Goal: Information Seeking & Learning: Learn about a topic

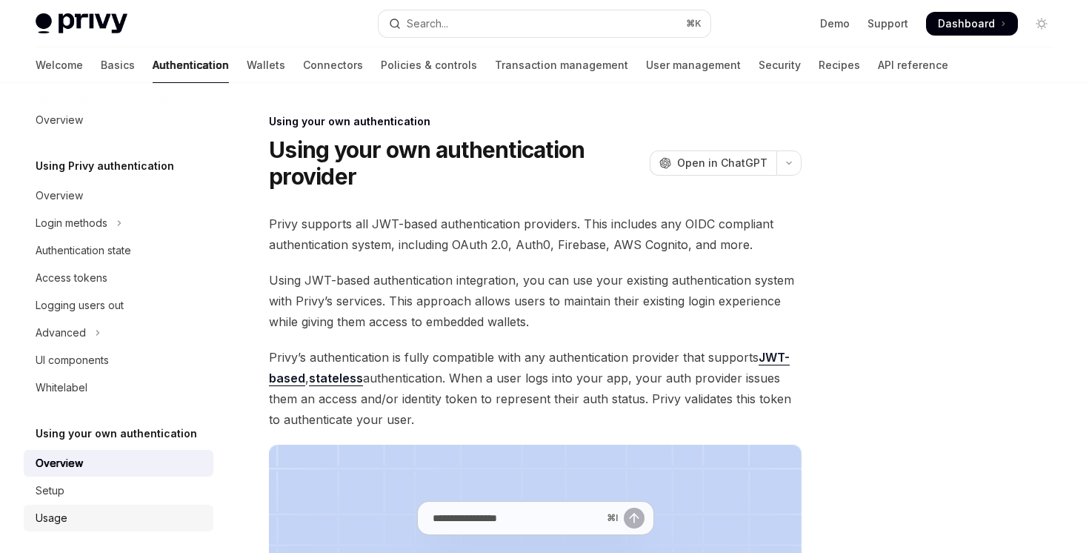
click at [59, 505] on link "Usage" at bounding box center [119, 518] width 190 height 27
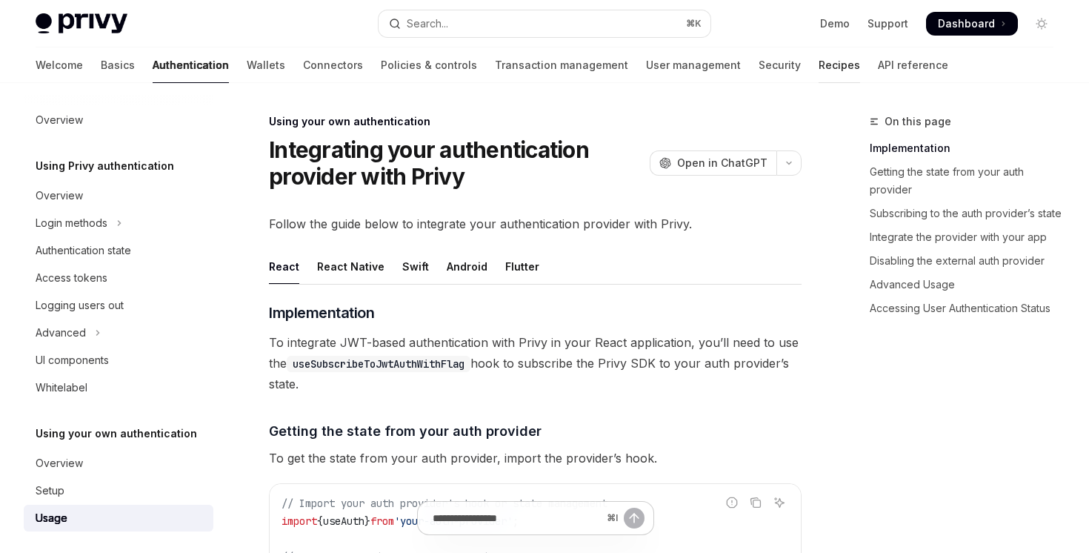
click at [819, 69] on link "Recipes" at bounding box center [840, 65] width 42 height 36
type textarea "*"
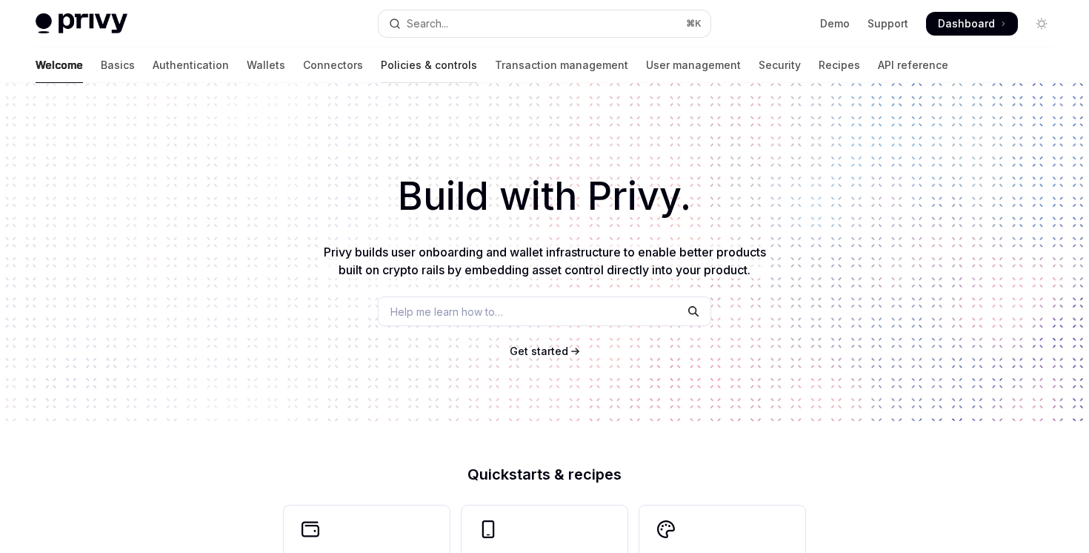
click at [381, 73] on link "Policies & controls" at bounding box center [429, 65] width 96 height 36
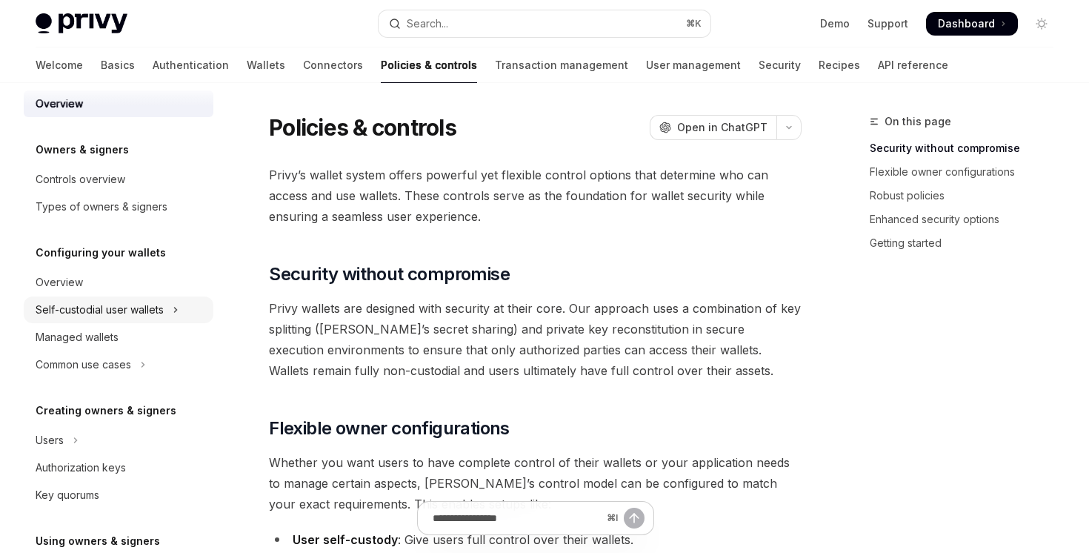
scroll to position [88, 0]
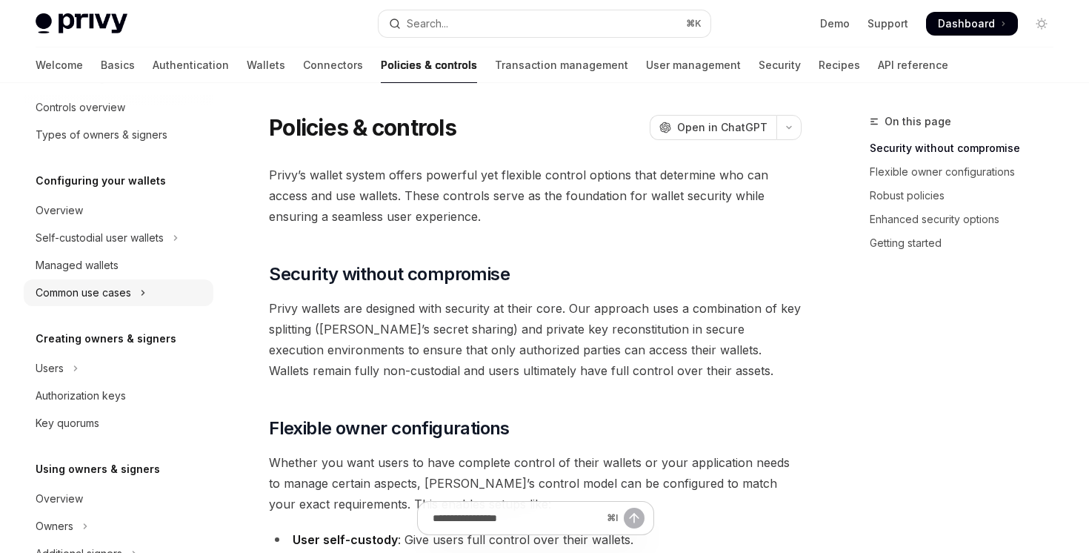
click at [138, 299] on button "Common use cases" at bounding box center [119, 292] width 190 height 27
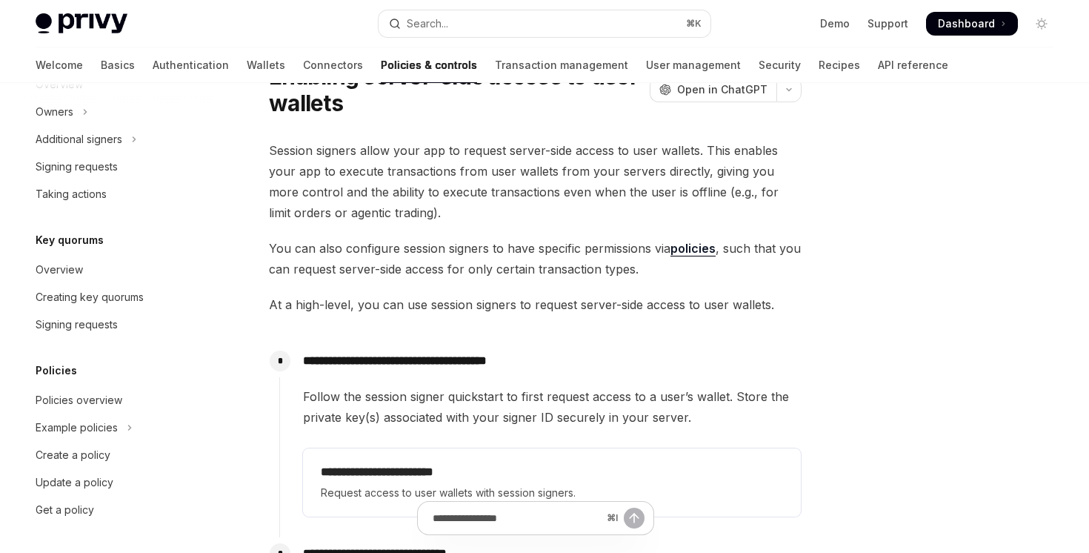
scroll to position [79, 0]
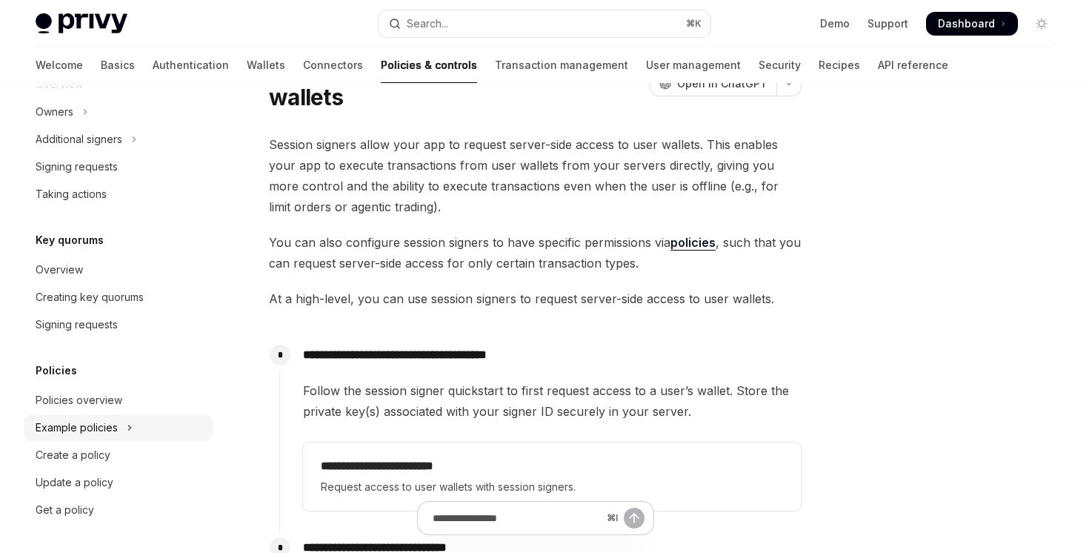
click at [123, 425] on button "Example policies" at bounding box center [119, 427] width 190 height 27
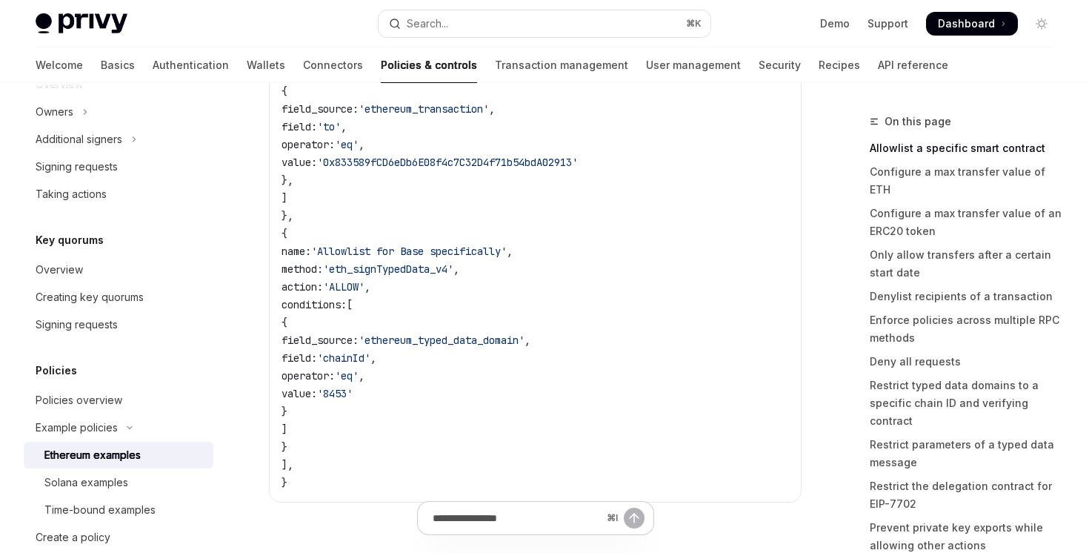
scroll to position [893, 0]
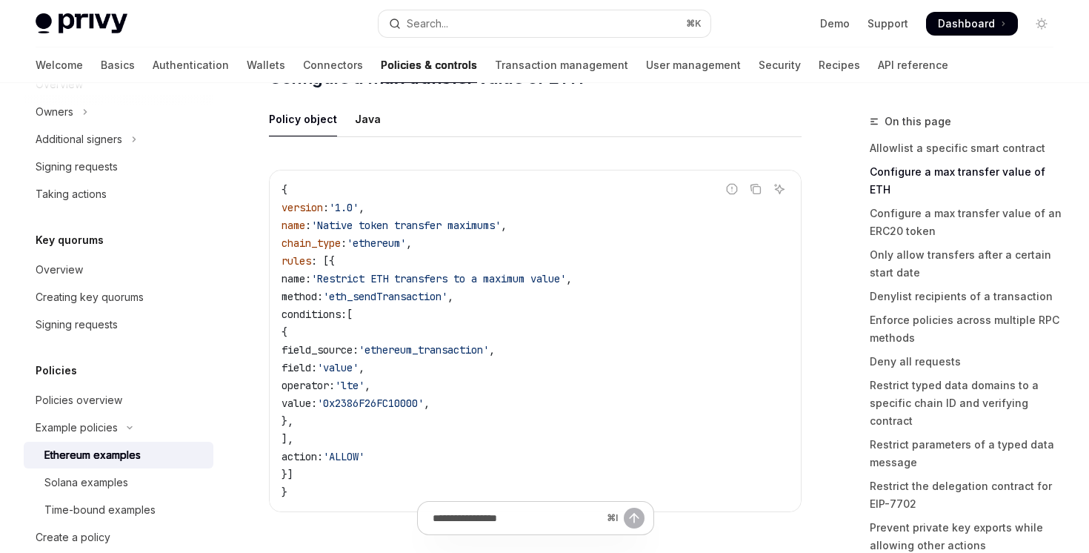
click at [103, 382] on div "Policies Policies overview Example policies Ethereum examples Solana examples T…" at bounding box center [119, 484] width 190 height 244
click at [103, 388] on link "Policies overview" at bounding box center [119, 400] width 190 height 27
type textarea "*"
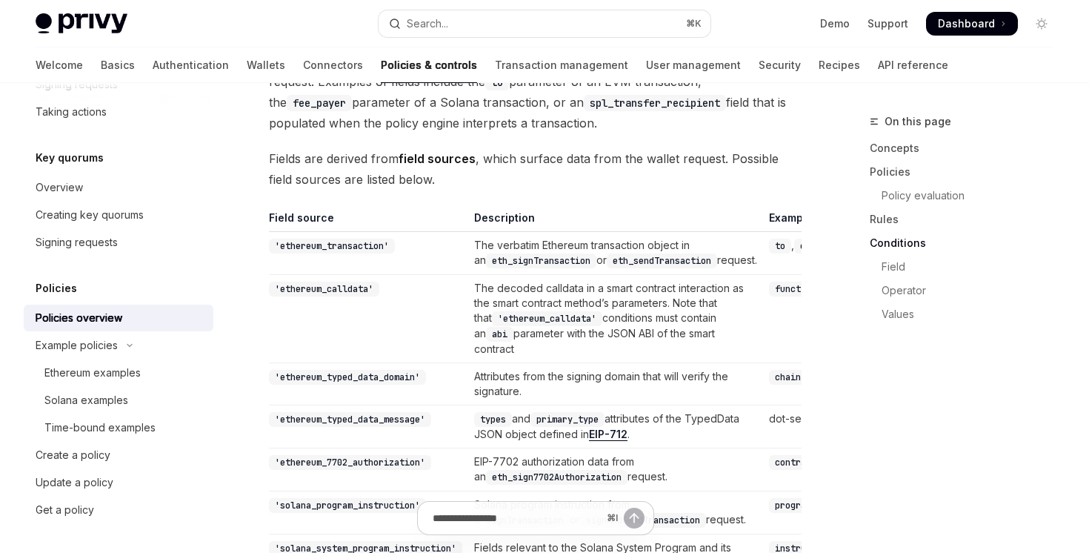
scroll to position [4047, 0]
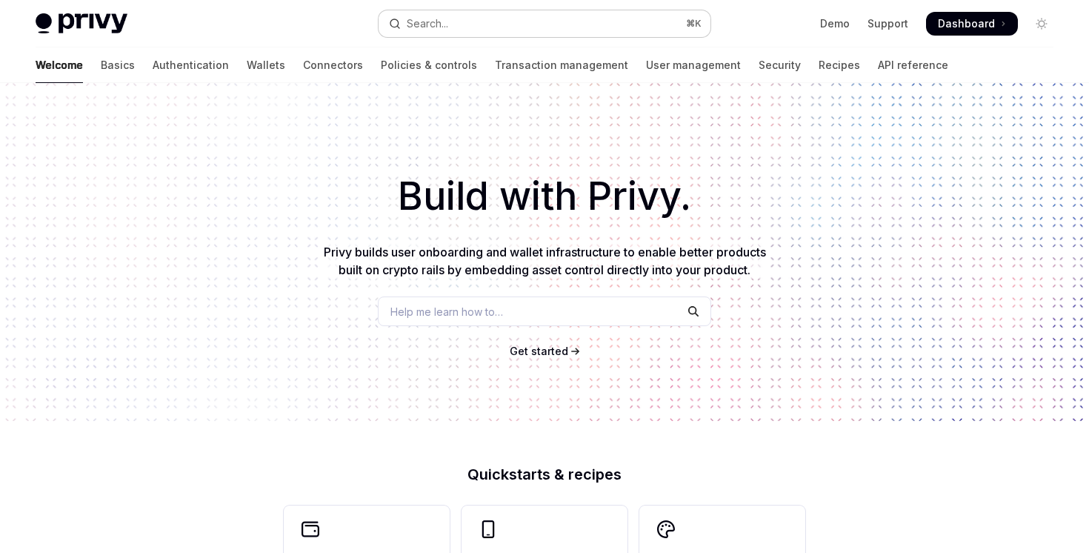
click at [469, 15] on button "Search... ⌘ K" at bounding box center [544, 23] width 331 height 27
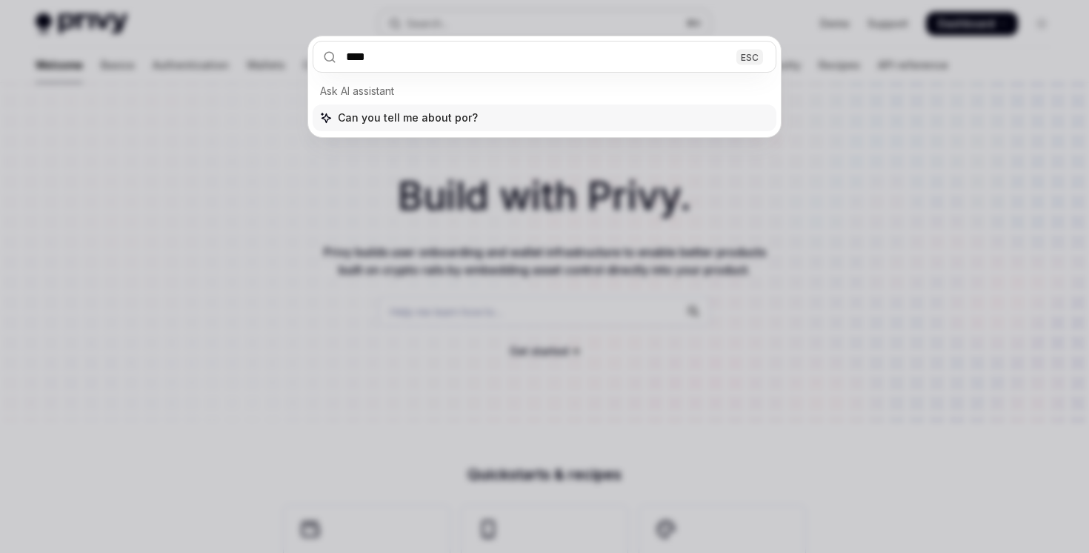
type input "*****"
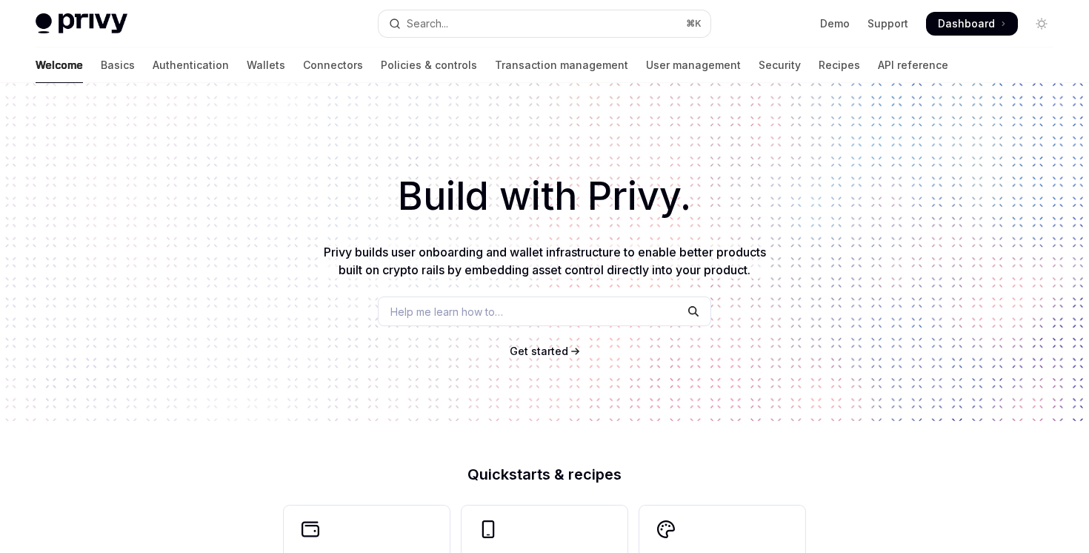
type textarea "*"
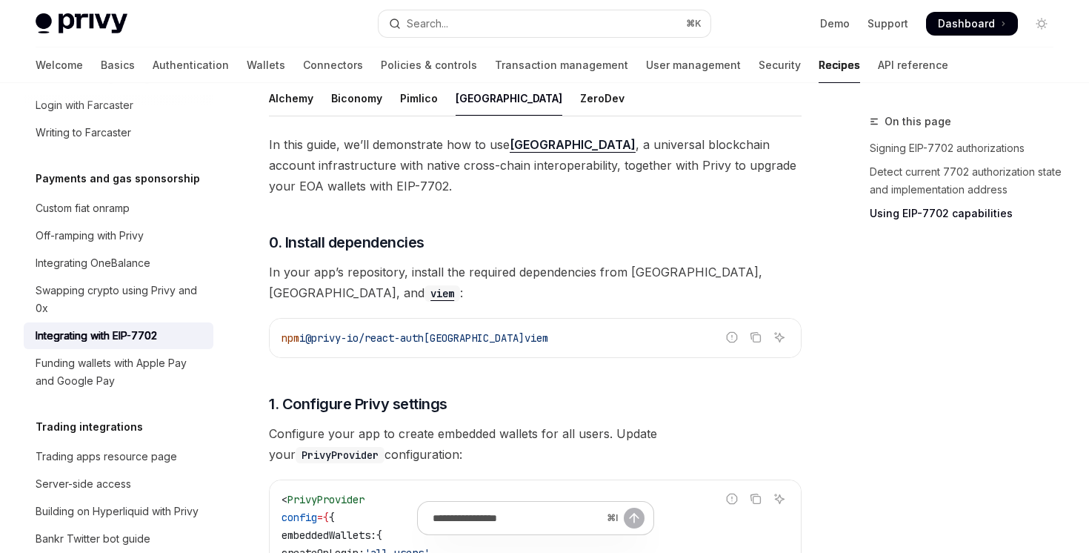
scroll to position [1239, 0]
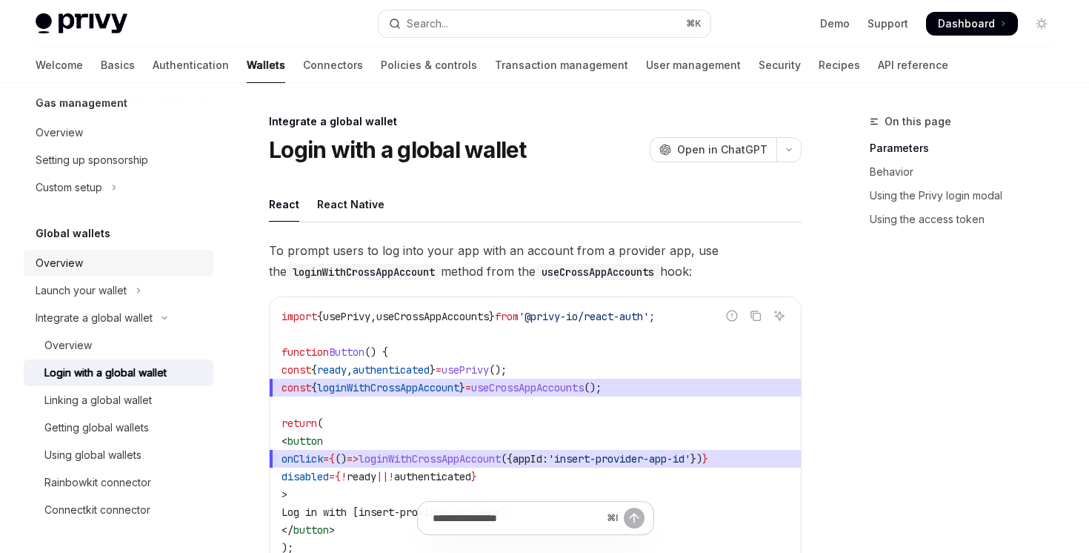
click at [113, 254] on div "Overview" at bounding box center [120, 263] width 169 height 18
type textarea "*"
